Goal: Browse casually

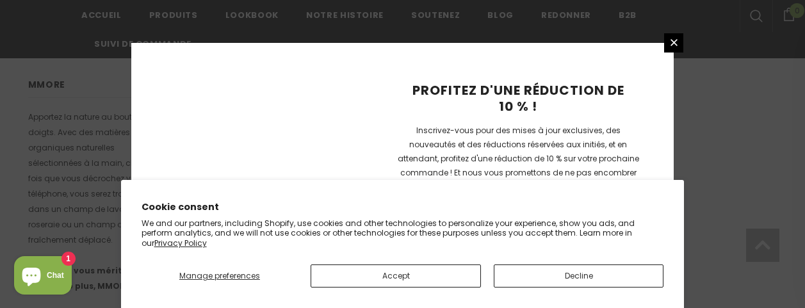
scroll to position [1062, 0]
